Goal: Find specific page/section: Find specific page/section

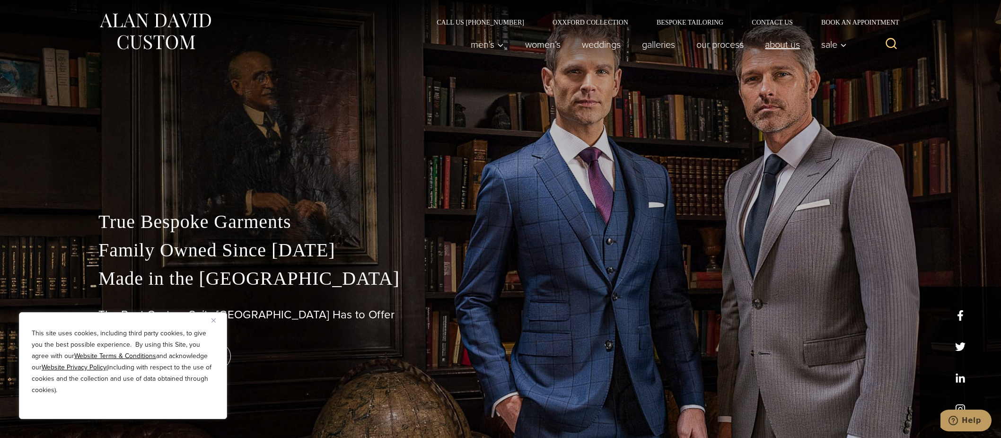
click at [779, 46] on link "About Us" at bounding box center [782, 44] width 56 height 19
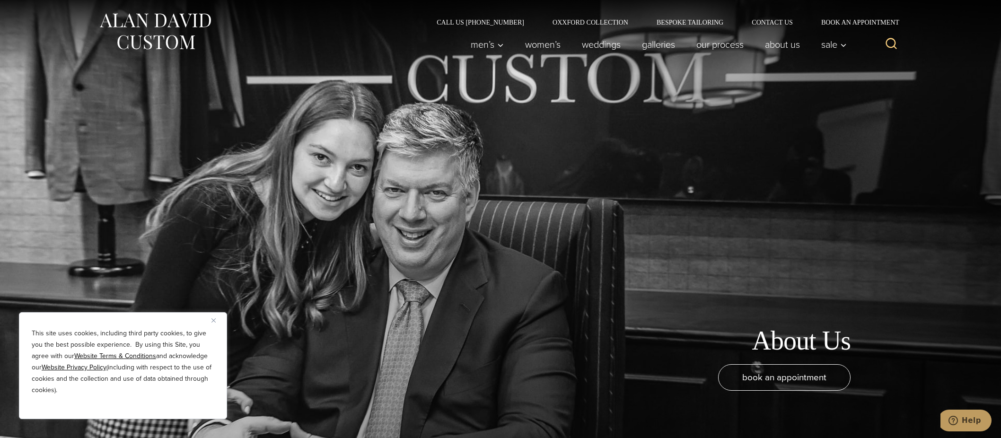
click at [213, 319] on img "Close" at bounding box center [213, 320] width 4 height 4
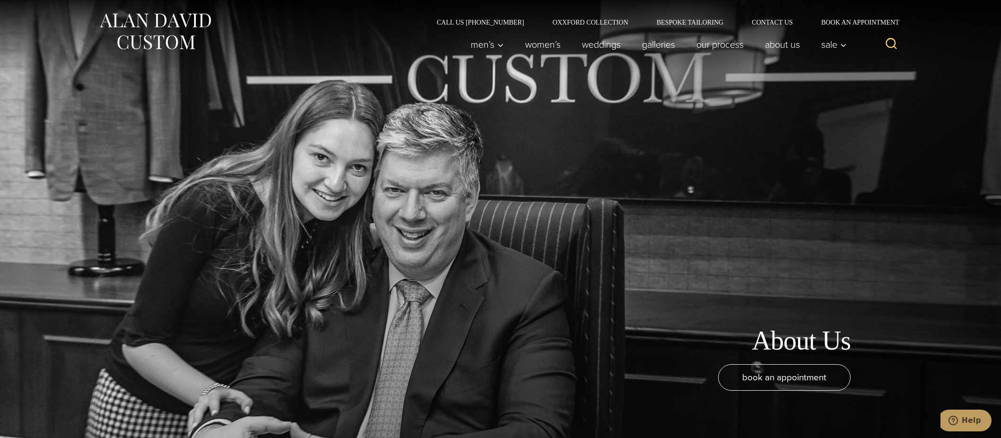
click at [270, 246] on div "About Us book an appointment" at bounding box center [500, 219] width 775 height 438
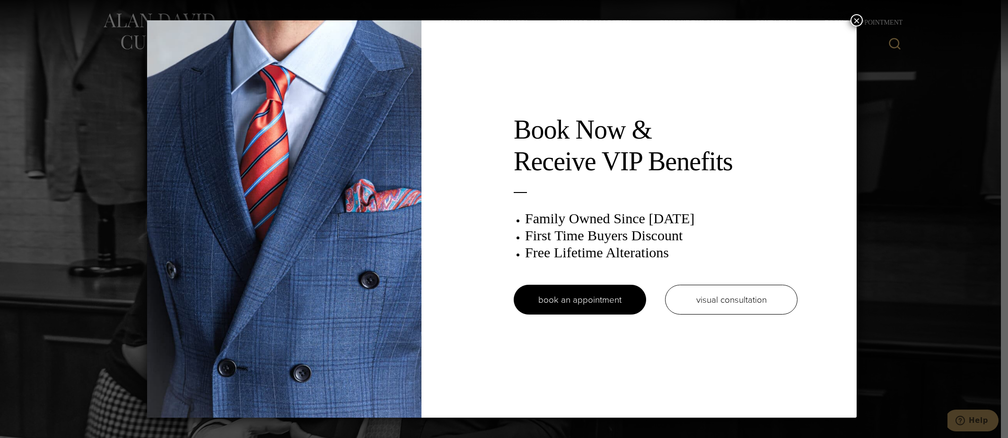
click at [857, 18] on button "×" at bounding box center [856, 20] width 12 height 12
